Goal: Task Accomplishment & Management: Manage account settings

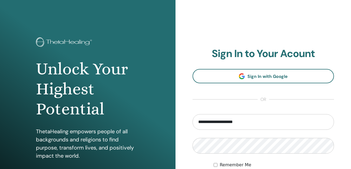
type input "**********"
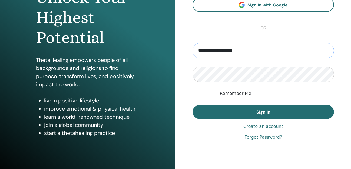
scroll to position [90, 0]
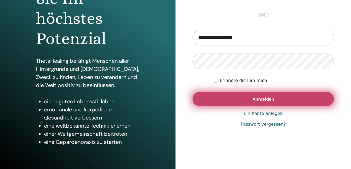
click at [263, 100] on span "Anmelden" at bounding box center [263, 99] width 22 height 6
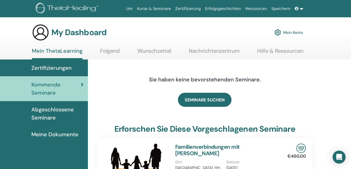
click at [49, 110] on span "Abgeschlossene Seminare" at bounding box center [57, 113] width 52 height 16
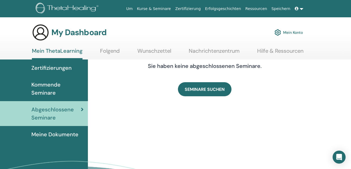
click at [56, 69] on span "Zertifizierungen" at bounding box center [51, 68] width 40 height 8
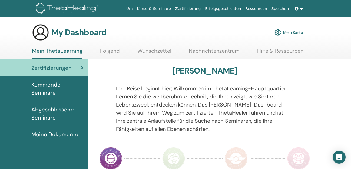
click at [62, 134] on span "Meine Dokumente" at bounding box center [54, 134] width 47 height 8
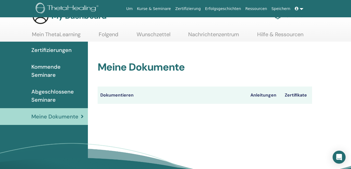
scroll to position [18, 0]
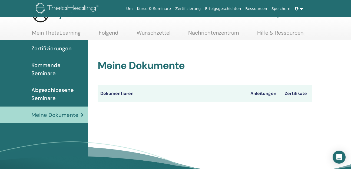
click at [59, 89] on span "Abgeschlossene Seminare" at bounding box center [57, 94] width 52 height 16
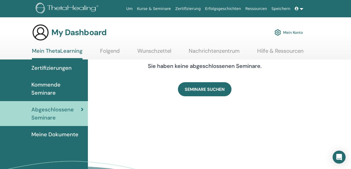
click at [288, 32] on link "Mein Konto" at bounding box center [288, 32] width 28 height 12
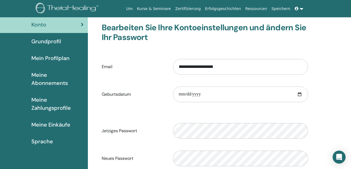
scroll to position [31, 0]
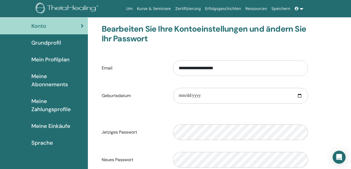
click at [37, 126] on span "Meine Einkäufe" at bounding box center [50, 126] width 39 height 8
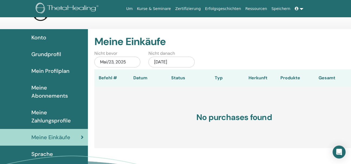
scroll to position [17, 0]
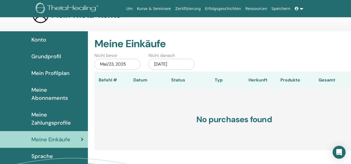
click at [54, 73] on span "Mein Profilplan" at bounding box center [50, 73] width 38 height 8
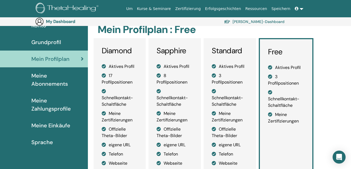
scroll to position [39, 0]
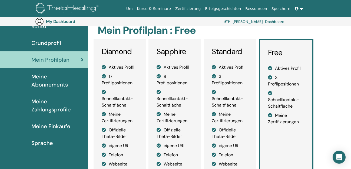
click at [53, 42] on span "Grundprofil" at bounding box center [46, 43] width 30 height 8
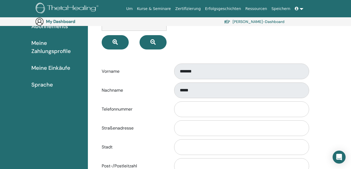
scroll to position [97, 0]
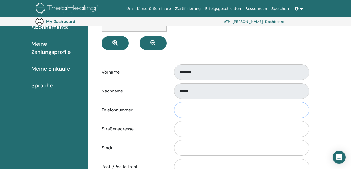
click at [226, 108] on input "Telefonnummer" at bounding box center [241, 110] width 135 height 16
type input "**********"
type input "*****"
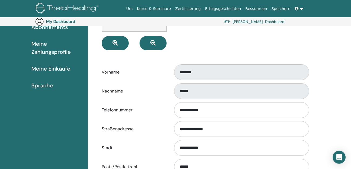
select select "**"
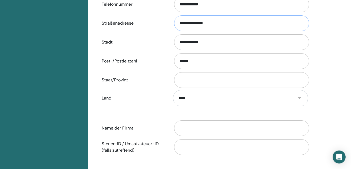
scroll to position [205, 0]
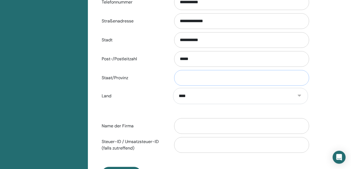
click at [221, 76] on input "Staat/Provinz" at bounding box center [241, 78] width 135 height 16
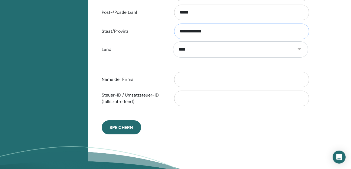
scroll to position [252, 0]
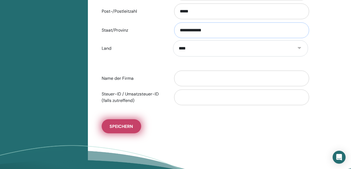
type input "**********"
click at [130, 126] on span "Speichern" at bounding box center [120, 126] width 23 height 6
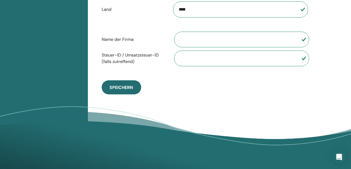
scroll to position [313, 0]
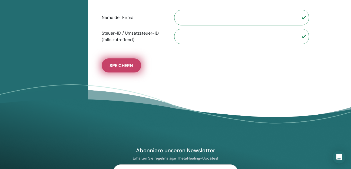
click at [122, 65] on span "Speichern" at bounding box center [120, 66] width 23 height 6
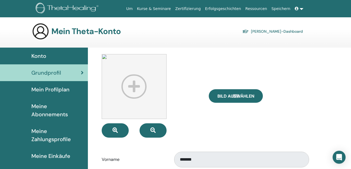
scroll to position [0, 0]
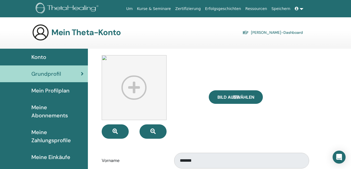
click at [41, 56] on span "Konto" at bounding box center [38, 57] width 15 height 8
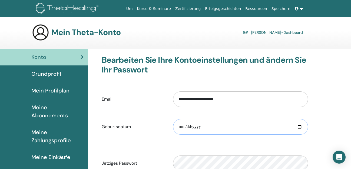
click at [180, 125] on input "date" at bounding box center [240, 127] width 135 height 16
type input "**********"
click at [193, 9] on link "Zertifizierung" at bounding box center [188, 9] width 30 height 10
